Goal: Task Accomplishment & Management: Use online tool/utility

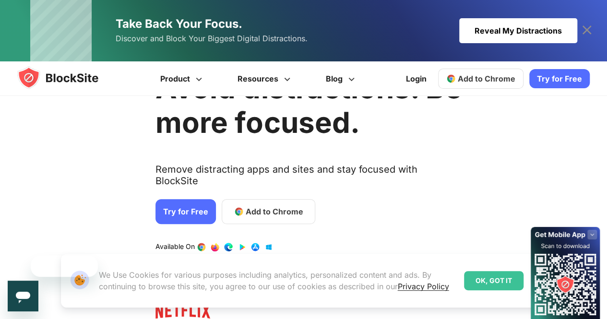
scroll to position [65, 0]
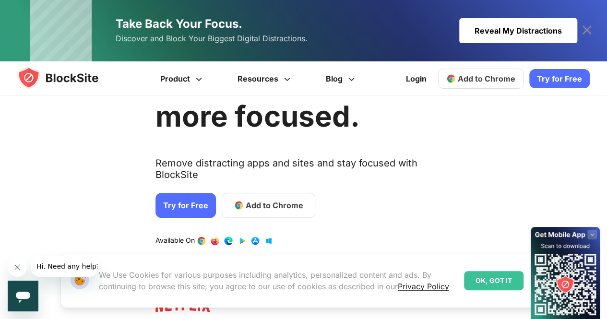
click at [182, 193] on link "Try for Free" at bounding box center [186, 205] width 61 height 25
click at [267, 200] on span "Add to Chrome" at bounding box center [275, 206] width 58 height 12
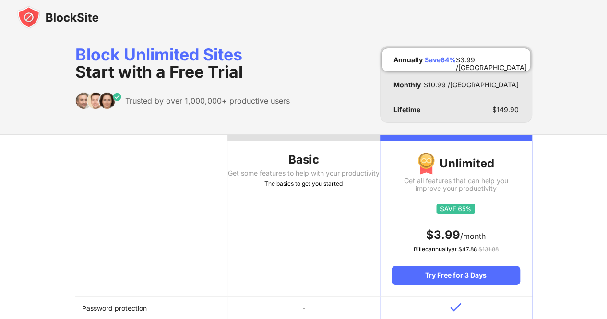
click at [280, 203] on th "Basic Get some features to help with your productivity The basics to get you st…" at bounding box center [304, 216] width 152 height 162
click at [270, 153] on div "Basic" at bounding box center [304, 159] width 152 height 15
click at [145, 30] on div at bounding box center [303, 17] width 607 height 35
click at [149, 79] on span "Start with a Free Trial" at bounding box center [159, 72] width 168 height 20
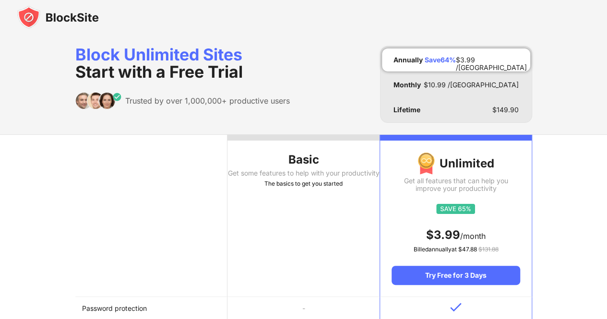
drag, startPoint x: 149, startPoint y: 79, endPoint x: 215, endPoint y: 34, distance: 79.8
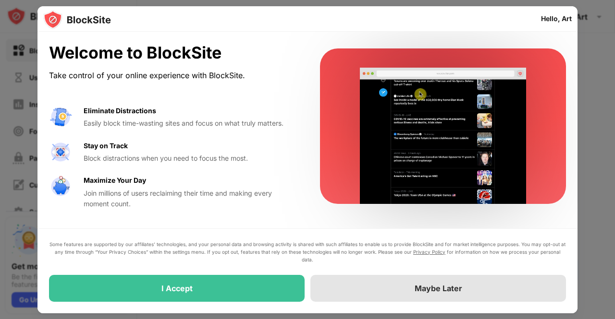
click at [424, 285] on div "Maybe Later" at bounding box center [438, 289] width 48 height 10
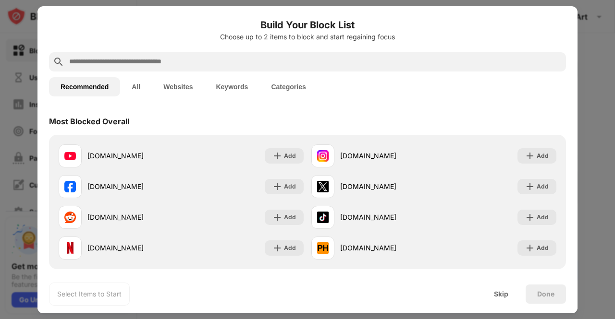
click at [178, 59] on input "text" at bounding box center [315, 62] width 494 height 12
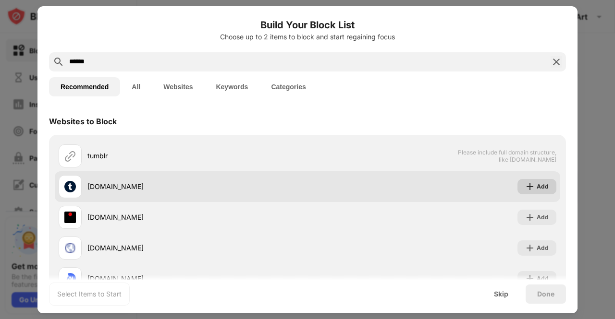
type input "******"
click at [525, 188] on img at bounding box center [530, 187] width 10 height 10
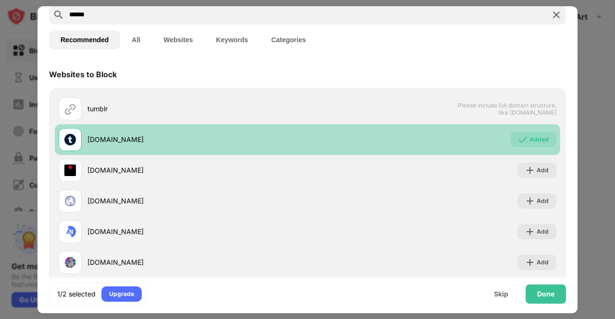
scroll to position [65, 0]
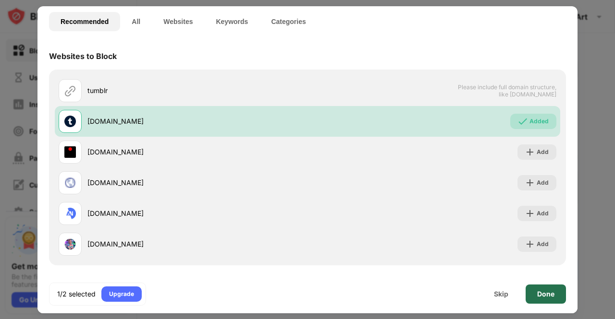
click at [537, 298] on div "Done" at bounding box center [545, 294] width 40 height 19
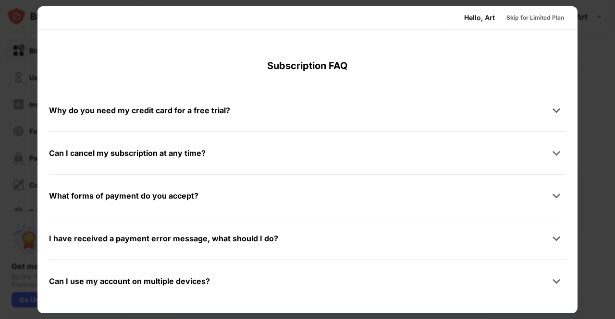
scroll to position [0, 0]
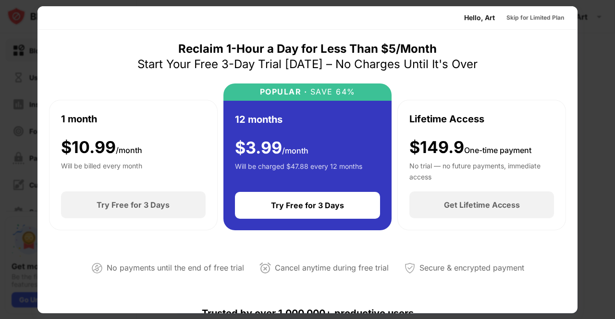
click at [31, 56] on div at bounding box center [307, 159] width 615 height 319
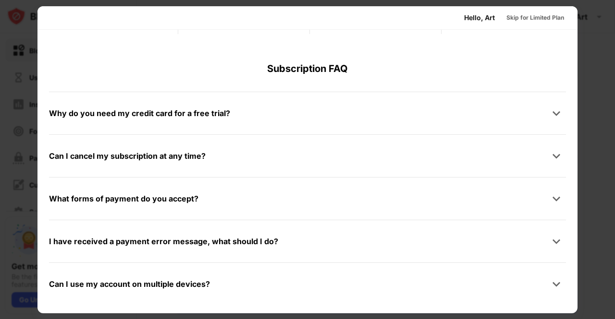
scroll to position [468, 0]
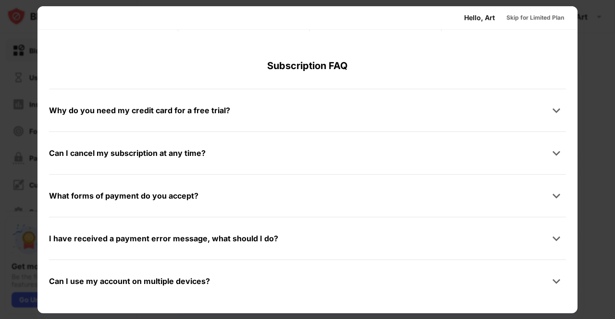
click at [557, 289] on div "Can I use my account on multiple devices?" at bounding box center [307, 281] width 517 height 19
click at [554, 287] on div at bounding box center [555, 281] width 19 height 19
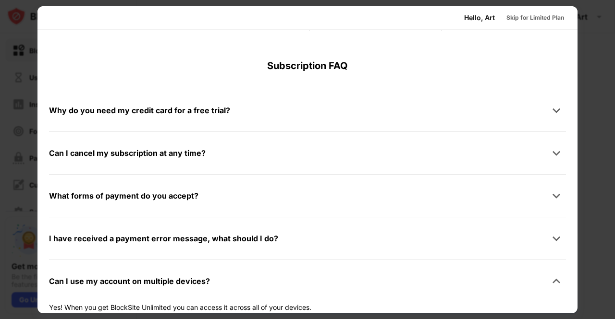
scroll to position [490, 0]
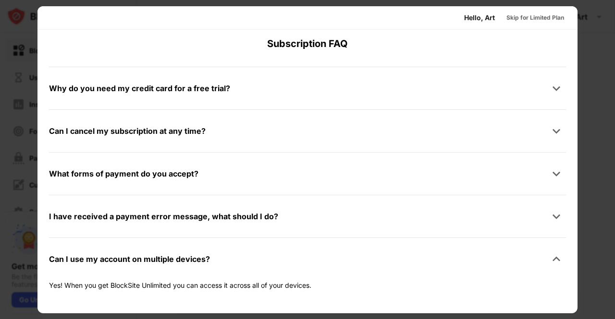
click at [135, 255] on div "Can I use my account on multiple devices?" at bounding box center [129, 260] width 161 height 14
click at [88, 138] on div "Can I cancel my subscription at any time?" at bounding box center [307, 130] width 517 height 19
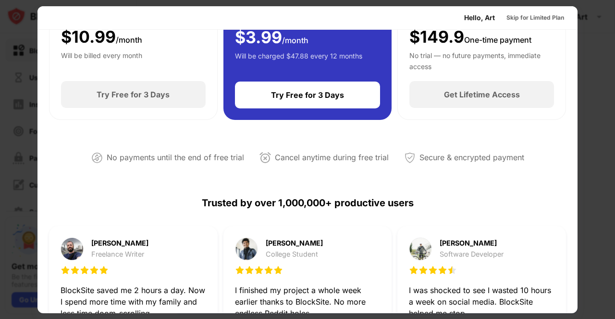
scroll to position [0, 0]
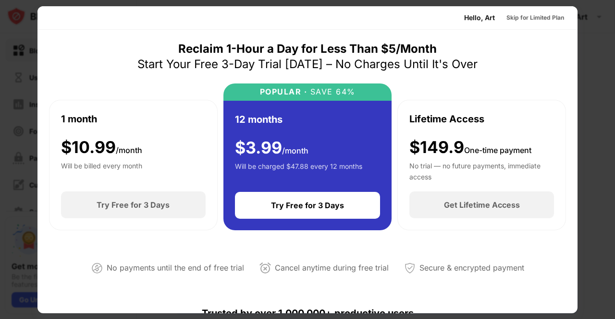
click at [35, 60] on div at bounding box center [307, 159] width 615 height 319
drag, startPoint x: 35, startPoint y: 60, endPoint x: 0, endPoint y: 72, distance: 36.4
click at [0, 72] on div at bounding box center [307, 159] width 615 height 319
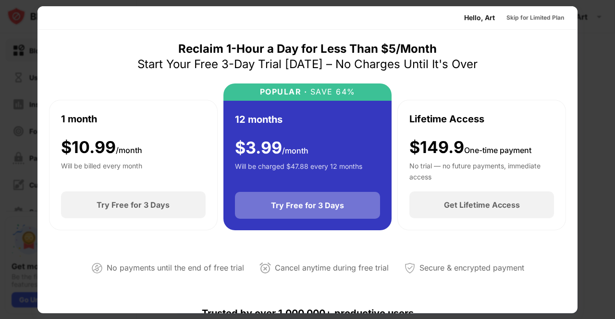
click at [295, 209] on div "Try Free for 3 Days" at bounding box center [307, 206] width 73 height 10
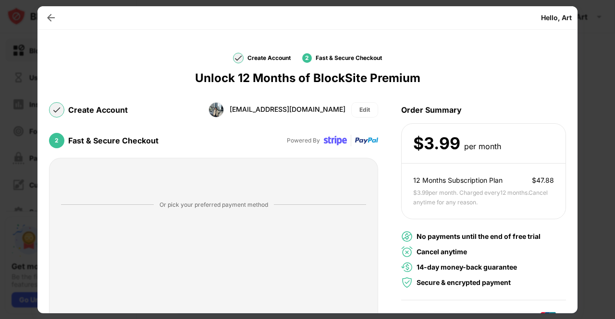
click at [614, 27] on div at bounding box center [307, 159] width 615 height 319
click at [51, 22] on img at bounding box center [51, 18] width 10 height 10
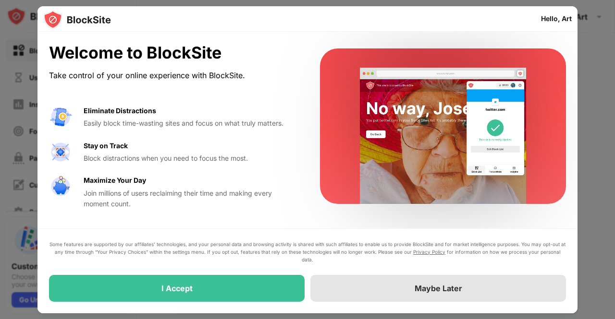
click at [432, 284] on div "Maybe Later" at bounding box center [438, 289] width 48 height 10
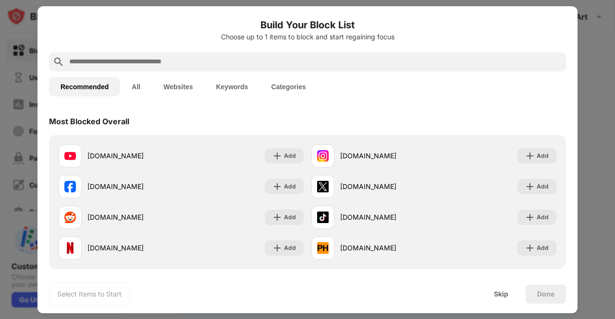
click at [140, 77] on button "All" at bounding box center [136, 86] width 32 height 19
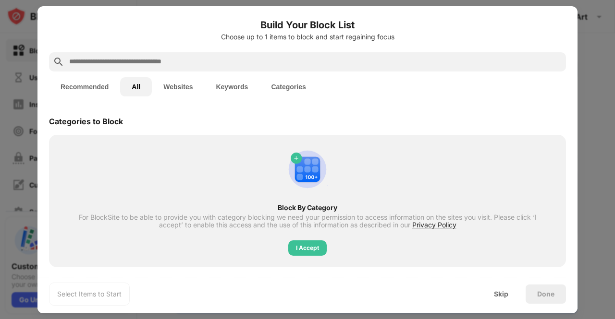
click at [161, 61] on input "text" at bounding box center [315, 62] width 494 height 12
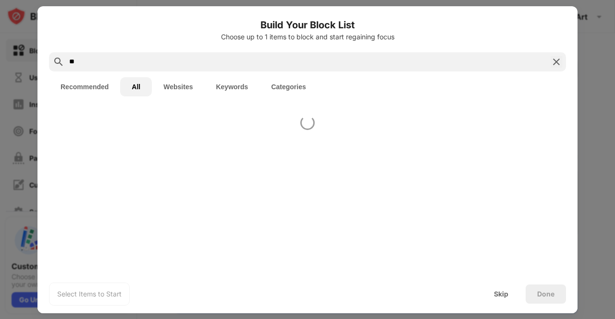
type input "*"
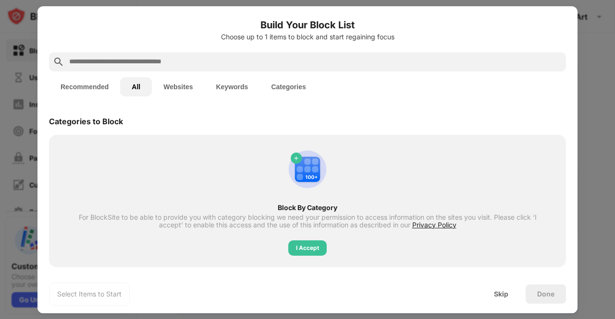
click at [170, 83] on button "Websites" at bounding box center [178, 86] width 52 height 19
